Goal: Information Seeking & Learning: Check status

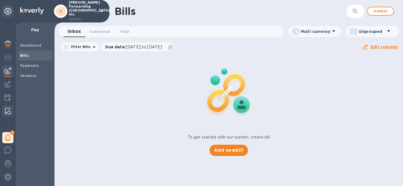
click at [8, 109] on img at bounding box center [8, 111] width 6 height 7
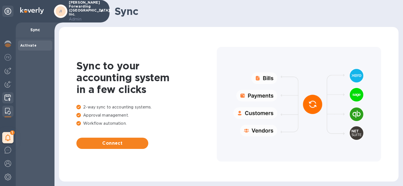
click at [9, 95] on img at bounding box center [7, 97] width 6 height 7
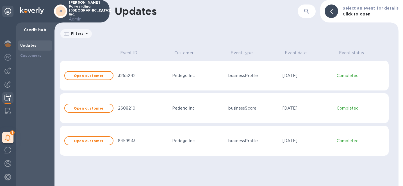
click at [170, 79] on td "Pedego Inc" at bounding box center [198, 75] width 56 height 30
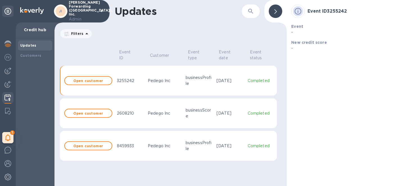
click at [128, 105] on td "2608210" at bounding box center [130, 113] width 31 height 30
click at [145, 116] on td "Pedego Inc" at bounding box center [164, 113] width 38 height 30
click at [147, 79] on td "Pedego Inc" at bounding box center [164, 80] width 38 height 30
click at [147, 137] on td "Pedego Inc" at bounding box center [164, 146] width 38 height 30
click at [146, 88] on td "Pedego Inc" at bounding box center [164, 80] width 38 height 30
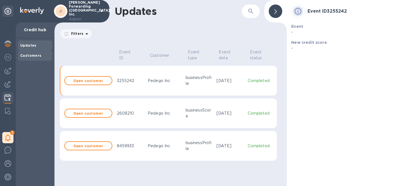
click at [29, 58] on div "Customers" at bounding box center [35, 56] width 30 height 6
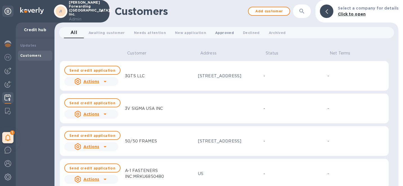
click at [219, 34] on span "Approved 0" at bounding box center [224, 33] width 19 height 6
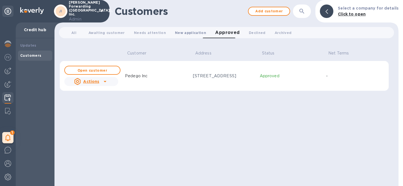
click at [193, 33] on span "New application 0" at bounding box center [190, 33] width 31 height 6
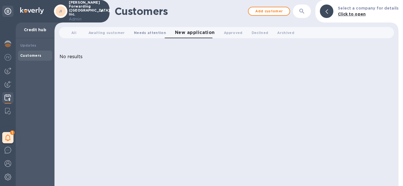
click at [150, 33] on span "Needs attention 0" at bounding box center [150, 33] width 32 height 6
click at [107, 32] on span "Awaiting customer 0" at bounding box center [106, 33] width 36 height 6
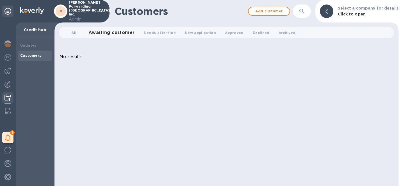
click at [75, 33] on span "All 0" at bounding box center [73, 33] width 5 height 6
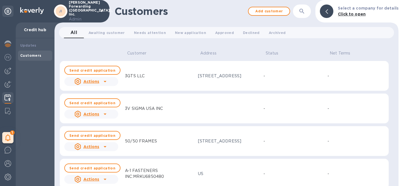
click at [173, 81] on td "3GTS LLC" at bounding box center [159, 76] width 73 height 30
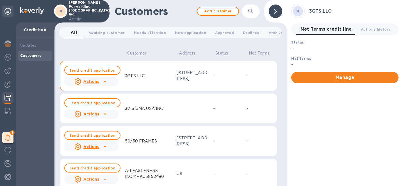
click at [251, 10] on icon "button" at bounding box center [250, 11] width 5 height 5
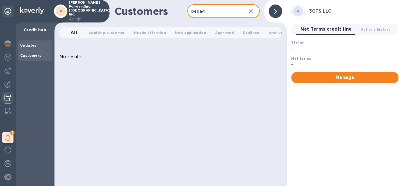
type input "pedag"
click at [34, 44] on b "Updates" at bounding box center [28, 45] width 16 height 4
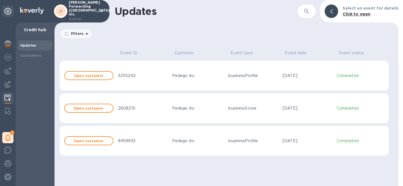
click at [157, 78] on div "3255242" at bounding box center [143, 76] width 50 height 6
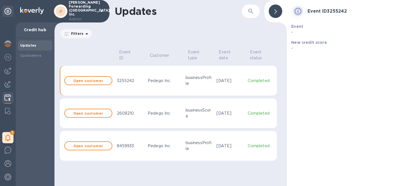
click at [150, 115] on div "Pedego Inc" at bounding box center [164, 113] width 33 height 6
click at [138, 88] on td "3255242" at bounding box center [130, 80] width 31 height 30
click at [97, 81] on b "Open customer" at bounding box center [88, 81] width 30 height 4
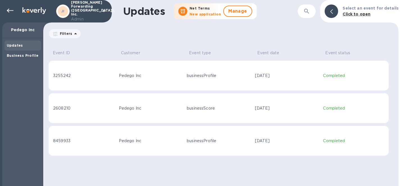
click at [179, 78] on td "Pedego Inc" at bounding box center [151, 75] width 68 height 30
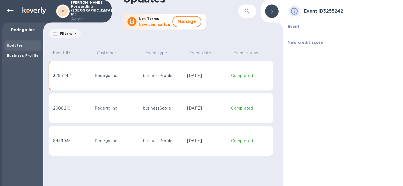
click at [153, 113] on td "businessScore" at bounding box center [163, 108] width 44 height 30
click at [153, 133] on td "businessProfile" at bounding box center [163, 140] width 44 height 30
click at [156, 114] on td "businessScore" at bounding box center [163, 108] width 44 height 30
click at [156, 81] on td "businessProfile" at bounding box center [163, 75] width 44 height 30
click at [26, 58] on div "Business Profile" at bounding box center [23, 56] width 32 height 6
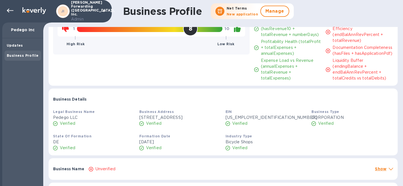
scroll to position [59, 0]
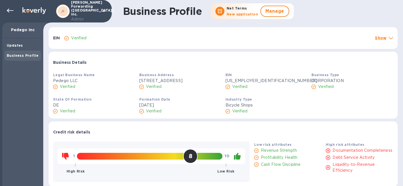
click at [382, 38] on p "Show" at bounding box center [381, 38] width 12 height 6
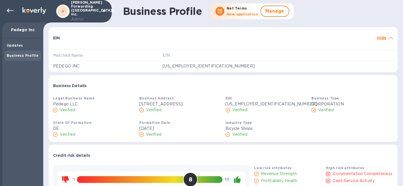
click at [382, 38] on p "Hide" at bounding box center [382, 38] width 10 height 6
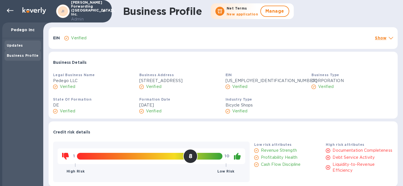
click at [22, 49] on div "Updates" at bounding box center [22, 45] width 36 height 10
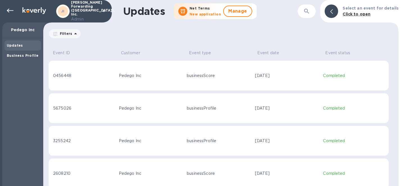
click at [231, 76] on div "businessScore" at bounding box center [219, 76] width 64 height 6
click at [19, 57] on b "Business Profile" at bounding box center [23, 55] width 32 height 4
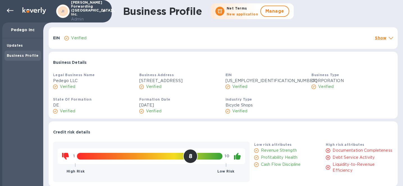
click at [16, 9] on div "JI JAS Forwarding (USA), Inc. Admin" at bounding box center [56, 11] width 112 height 22
click at [12, 10] on icon at bounding box center [10, 10] width 7 height 7
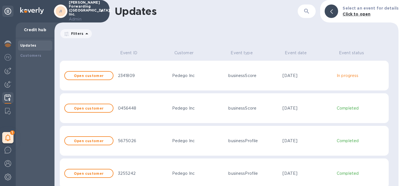
click at [211, 75] on div "Pedego Inc" at bounding box center [198, 76] width 52 height 6
click at [206, 100] on td "Pedego Inc" at bounding box center [198, 108] width 56 height 30
click at [205, 81] on td "Pedego Inc" at bounding box center [198, 75] width 56 height 30
click at [39, 56] on b "Customers" at bounding box center [30, 55] width 21 height 4
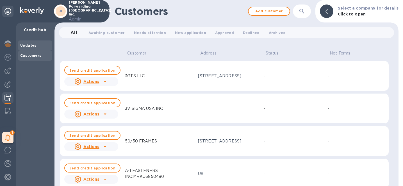
click at [37, 45] on div "Updates" at bounding box center [35, 46] width 30 height 6
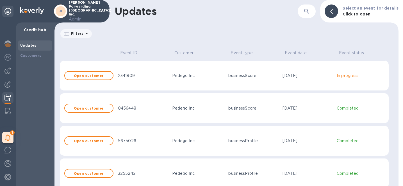
click at [197, 73] on div "Pedego Inc" at bounding box center [198, 76] width 52 height 6
click at [200, 106] on div "Pedego Inc" at bounding box center [198, 108] width 52 height 6
click at [200, 84] on td "Pedego Inc" at bounding box center [198, 75] width 56 height 30
click at [168, 73] on td "2341809" at bounding box center [143, 75] width 54 height 30
click at [27, 58] on div "Customers" at bounding box center [35, 56] width 30 height 6
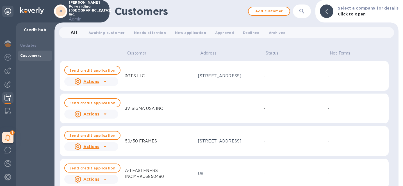
click at [304, 10] on icon "button" at bounding box center [301, 11] width 5 height 5
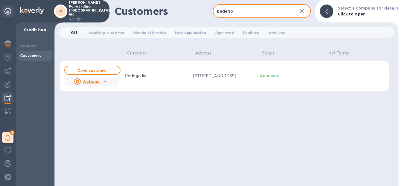
type input "pedego"
click at [215, 82] on td "11230 Grace Avenue, Suite B, Fountain Valley, CA, US 92708" at bounding box center [224, 76] width 67 height 30
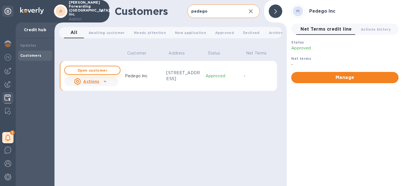
click at [100, 73] on button "Open customer" at bounding box center [92, 70] width 56 height 9
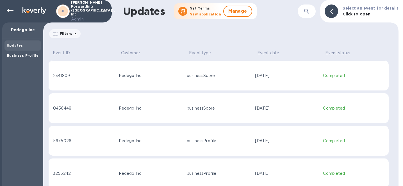
click at [137, 80] on td "Pedego Inc" at bounding box center [151, 75] width 68 height 30
click at [22, 57] on b "Business Profile" at bounding box center [23, 55] width 32 height 4
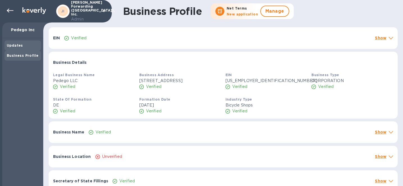
click at [23, 46] on div "Updates" at bounding box center [23, 46] width 32 height 6
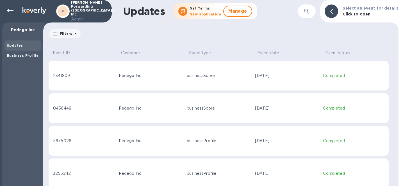
click at [173, 76] on div "Pedego Inc" at bounding box center [151, 76] width 64 height 6
click at [242, 77] on div "businessScore" at bounding box center [219, 76] width 64 height 6
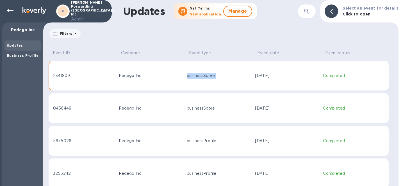
click at [242, 77] on div "businessScore" at bounding box center [219, 76] width 64 height 6
click at [27, 56] on b "Business Profile" at bounding box center [23, 55] width 32 height 4
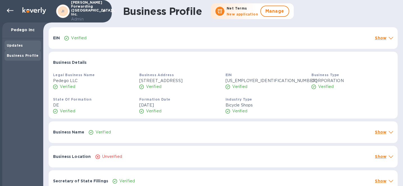
click at [20, 45] on b "Updates" at bounding box center [15, 45] width 16 height 4
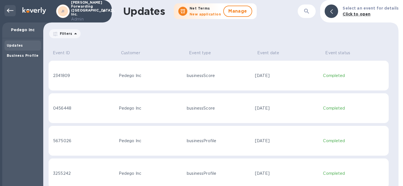
click at [11, 13] on icon at bounding box center [10, 10] width 7 height 7
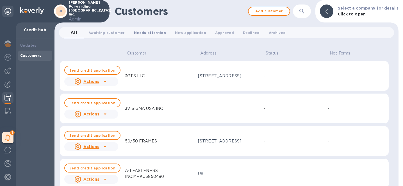
click at [139, 36] on button "Needs attention 0" at bounding box center [149, 32] width 41 height 11
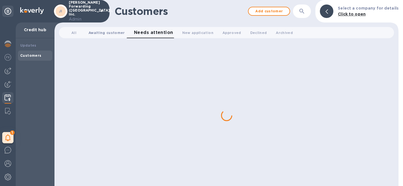
click at [111, 35] on span "Awaiting customer 0" at bounding box center [106, 33] width 36 height 6
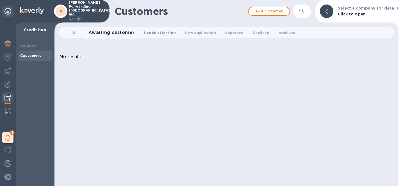
click at [153, 36] on button "Needs attention 0" at bounding box center [159, 32] width 41 height 11
click at [189, 35] on span "New application 0" at bounding box center [197, 33] width 31 height 6
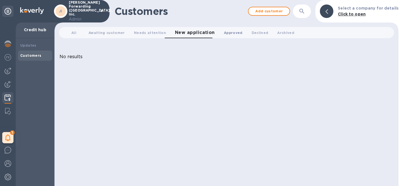
click at [232, 35] on span "Approved 0" at bounding box center [233, 33] width 19 height 6
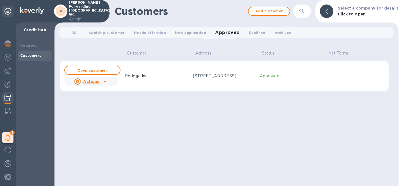
click at [169, 89] on td "Pedego Inc" at bounding box center [157, 76] width 68 height 30
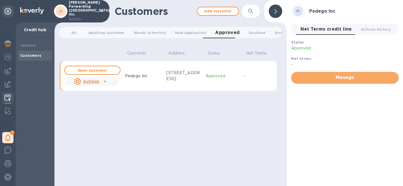
click at [328, 77] on span "Manage" at bounding box center [345, 77] width 98 height 7
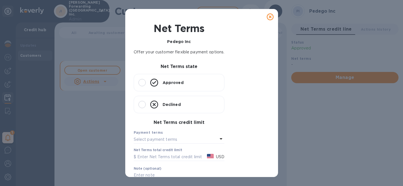
click at [269, 17] on icon at bounding box center [270, 16] width 7 height 7
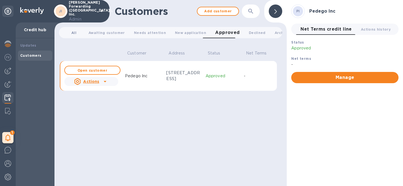
click at [72, 34] on span "All 0" at bounding box center [73, 33] width 5 height 6
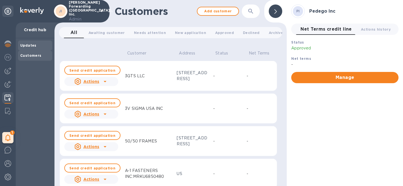
click at [30, 46] on b "Updates" at bounding box center [28, 45] width 16 height 4
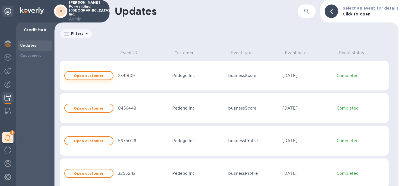
click at [98, 76] on b "Open customer" at bounding box center [89, 76] width 30 height 4
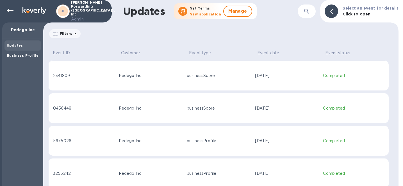
click at [99, 77] on div "2341809" at bounding box center [83, 76] width 61 height 6
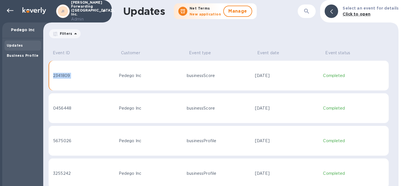
click at [99, 77] on div "2341809" at bounding box center [83, 76] width 61 height 6
click at [23, 58] on div "Business Profile" at bounding box center [23, 56] width 32 height 6
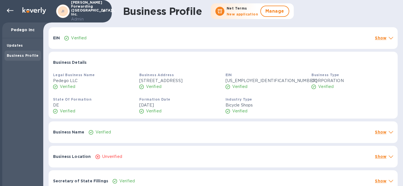
click at [384, 38] on p "Show" at bounding box center [381, 38] width 12 height 6
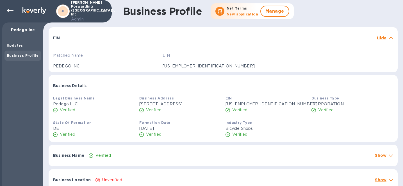
click at [384, 38] on p "Hide" at bounding box center [382, 38] width 10 height 6
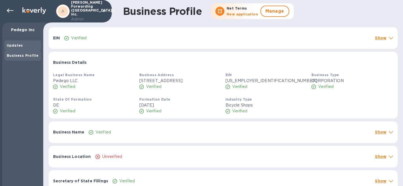
click at [20, 43] on div "Updates" at bounding box center [23, 46] width 32 height 6
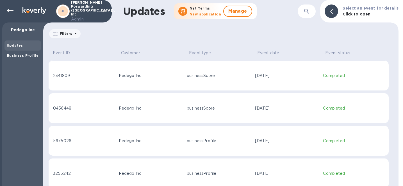
click at [158, 75] on div "Pedego Inc" at bounding box center [151, 76] width 64 height 6
click at [18, 54] on b "Business Profile" at bounding box center [23, 55] width 32 height 4
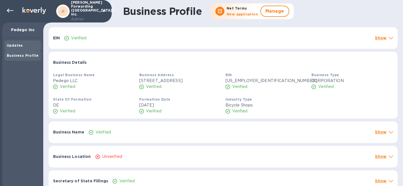
click at [20, 48] on div "Updates" at bounding box center [23, 46] width 32 height 6
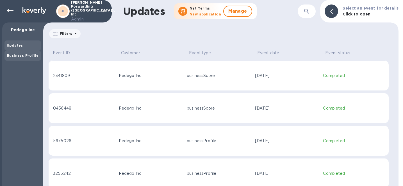
click at [20, 58] on div "Business Profile" at bounding box center [23, 56] width 32 height 6
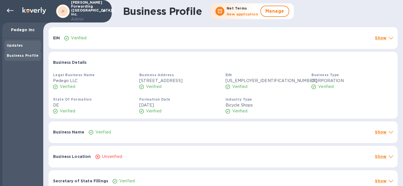
click at [20, 49] on div "Updates" at bounding box center [22, 45] width 36 height 10
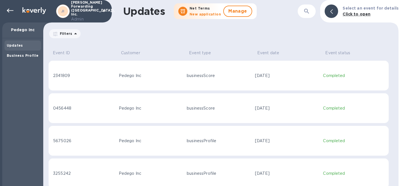
click at [176, 77] on div "Pedego Inc" at bounding box center [151, 76] width 64 height 6
click at [102, 77] on div "2341809" at bounding box center [83, 76] width 61 height 6
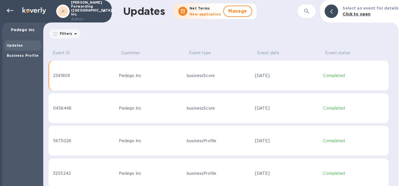
click at [127, 110] on div "Pedego Inc" at bounding box center [151, 108] width 64 height 6
click at [142, 77] on div "Pedego Inc" at bounding box center [151, 76] width 64 height 6
click at [21, 54] on b "Business Profile" at bounding box center [23, 55] width 32 height 4
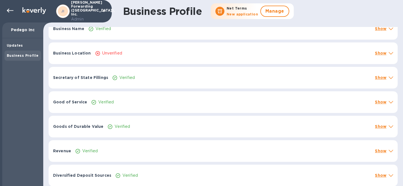
scroll to position [327, 0]
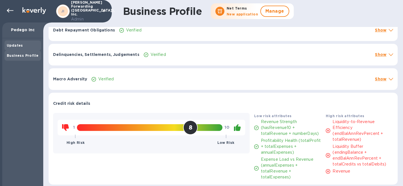
click at [22, 45] on div "Updates" at bounding box center [23, 46] width 32 height 6
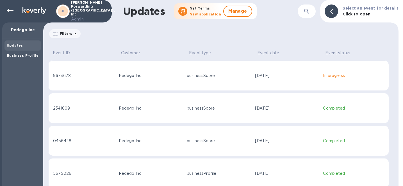
click at [178, 73] on div "Pedego Inc" at bounding box center [151, 76] width 64 height 6
click at [29, 58] on div "Business Profile" at bounding box center [22, 56] width 36 height 10
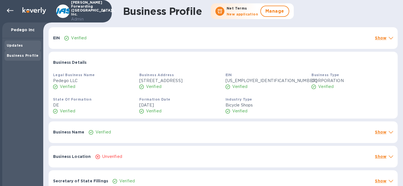
click at [25, 50] on div "Updates" at bounding box center [22, 45] width 36 height 10
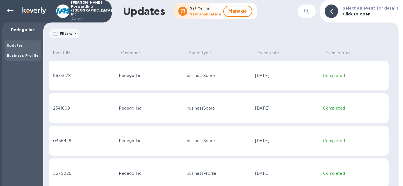
click at [25, 56] on b "Business Profile" at bounding box center [23, 55] width 32 height 4
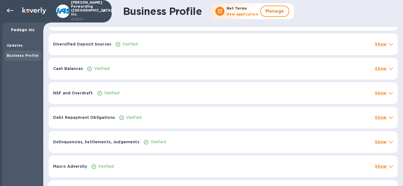
scroll to position [301, 0]
